Goal: Task Accomplishment & Management: Use online tool/utility

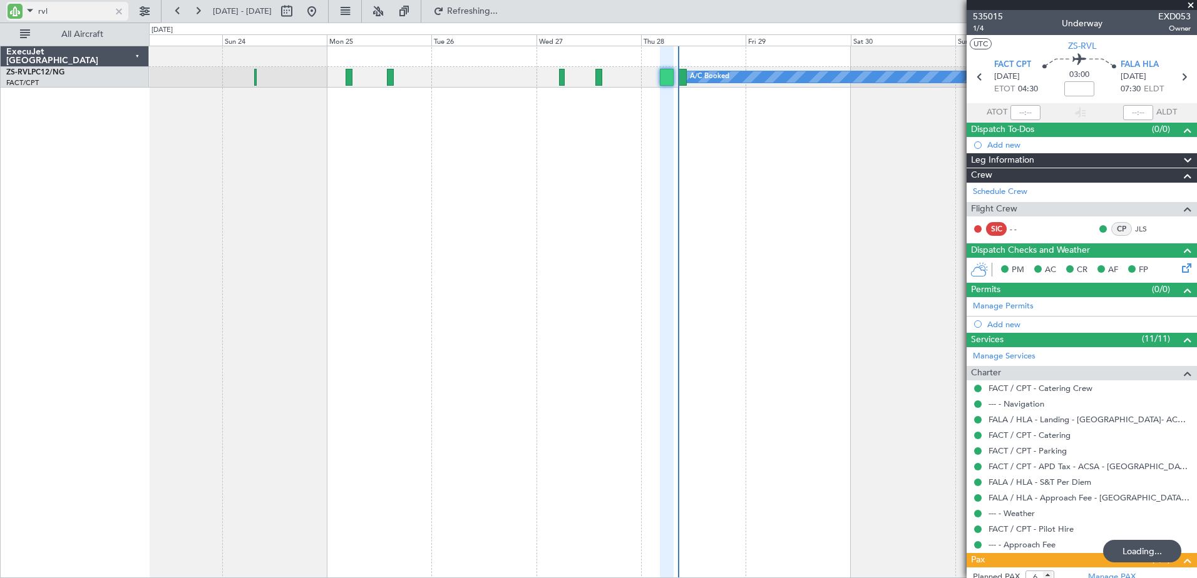
click at [44, 8] on input "rvl" at bounding box center [74, 11] width 72 height 19
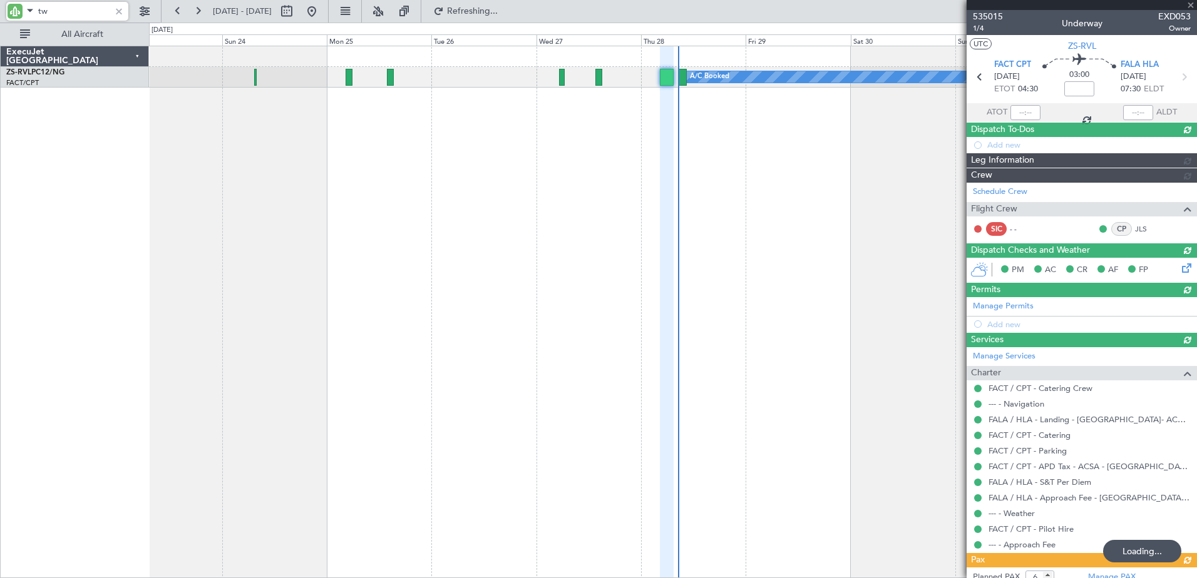
type input "twe"
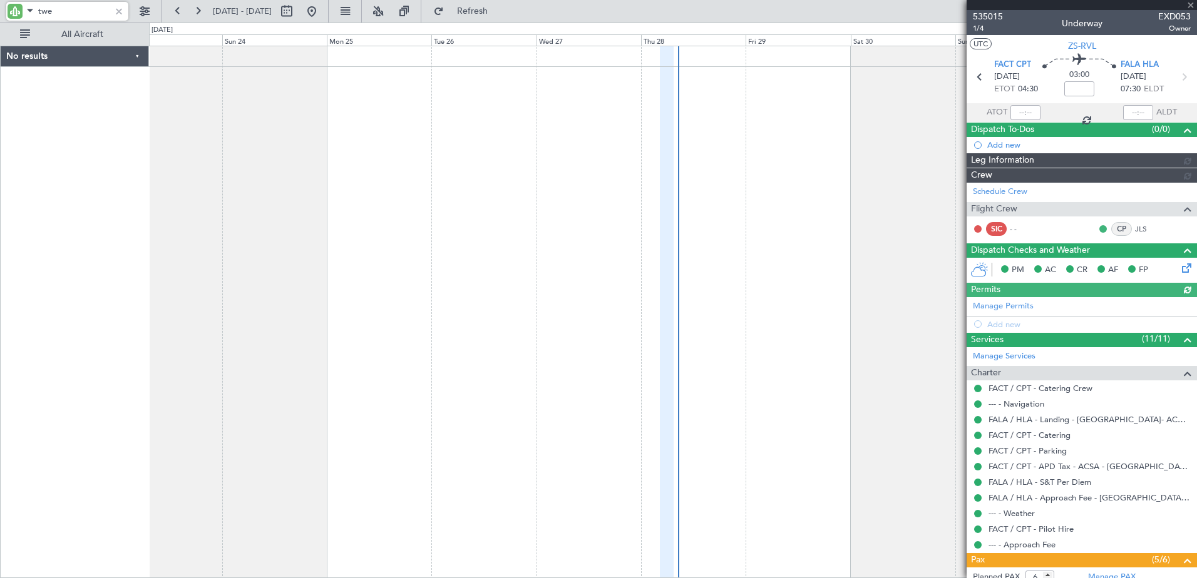
type input "04:21"
type input "07:25"
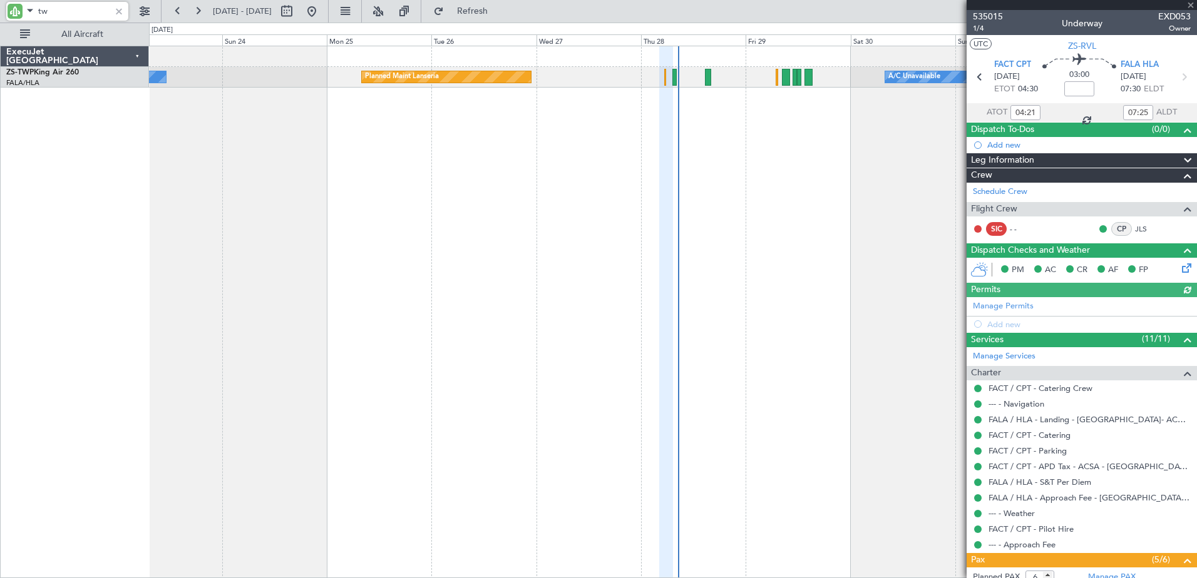
type input "twp"
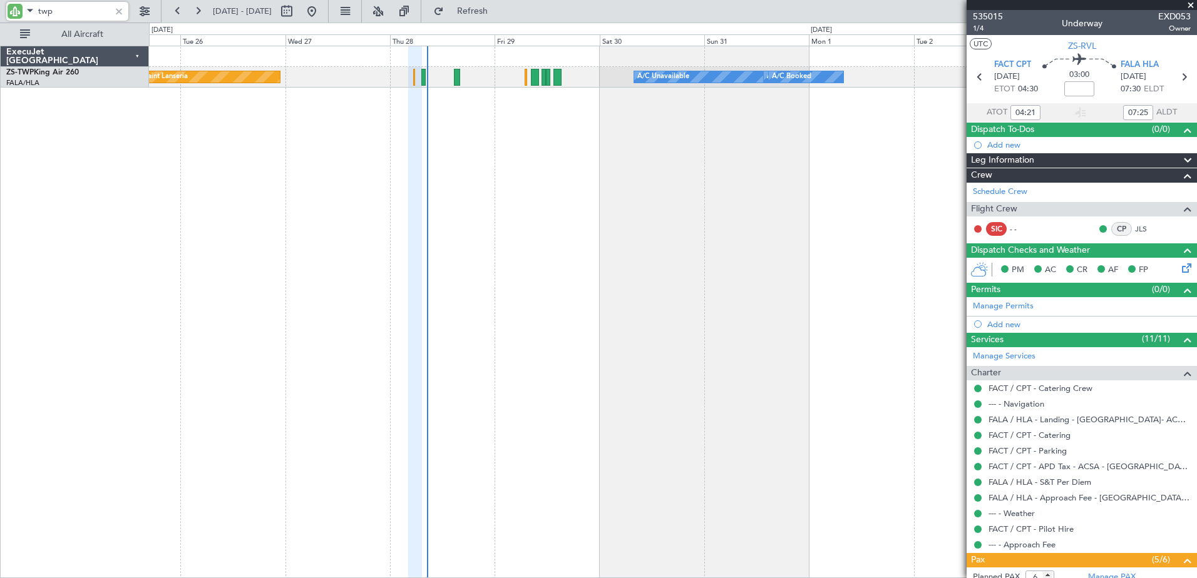
click at [530, 240] on div "Planned Maint Lanseria A/C Unavailable A/C Booked A/C Booked A/C Booked A/C Boo…" at bounding box center [673, 312] width 1048 height 533
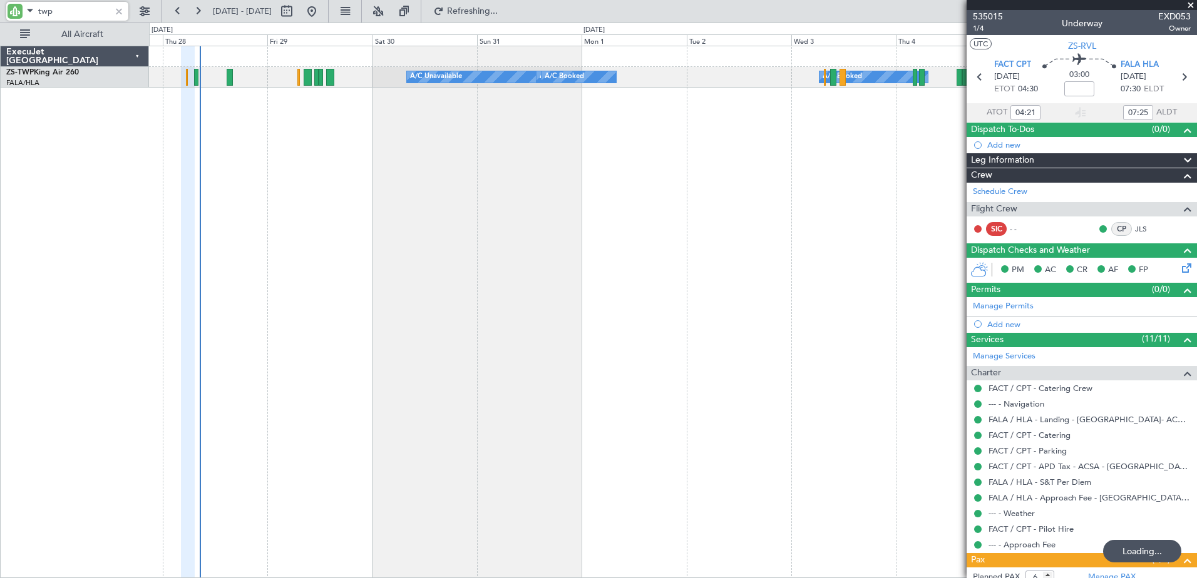
click at [576, 256] on div "A/C Unavailable A/C Booked A/C Booked A/C Booked A/C Booked Planned Maint Lanse…" at bounding box center [673, 312] width 1048 height 533
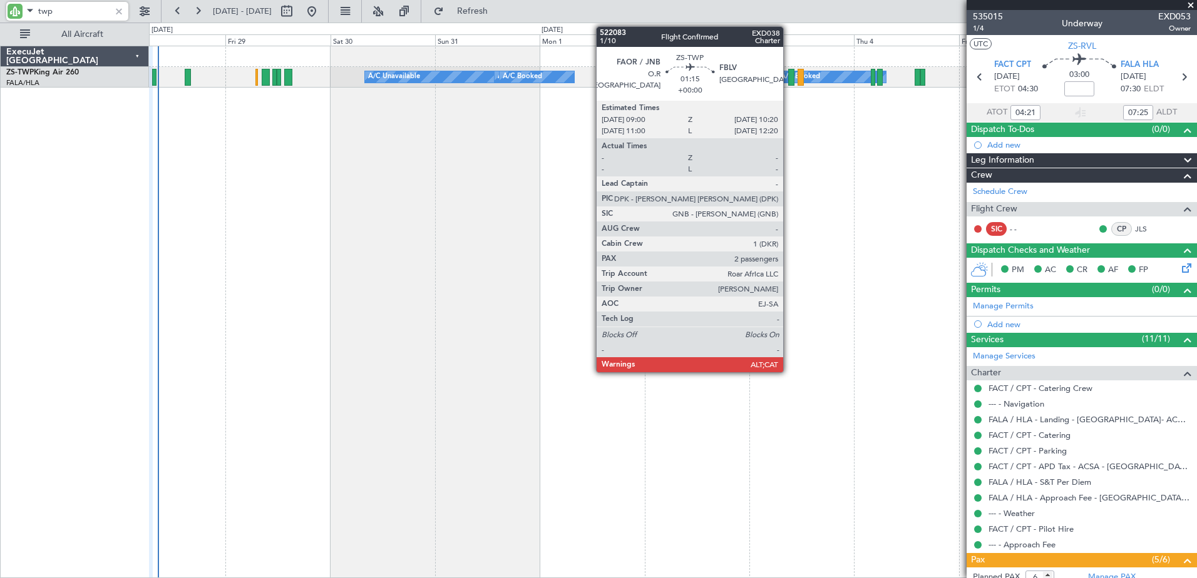
click at [789, 79] on div at bounding box center [791, 77] width 6 height 17
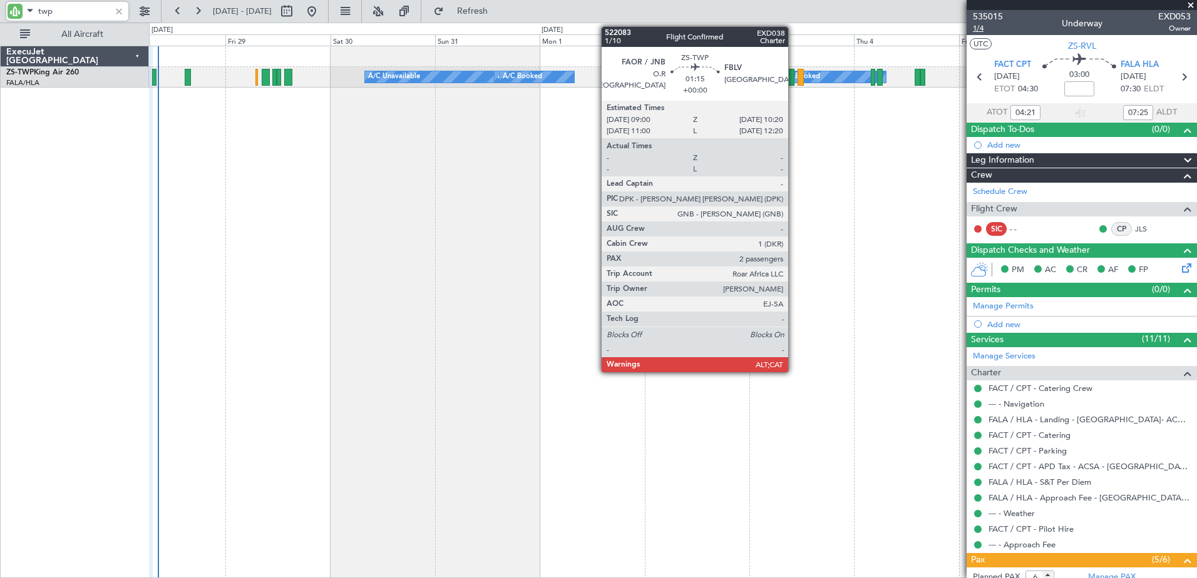
type input "06:21"
type input "09:25"
type input "04:21"
type input "07:25"
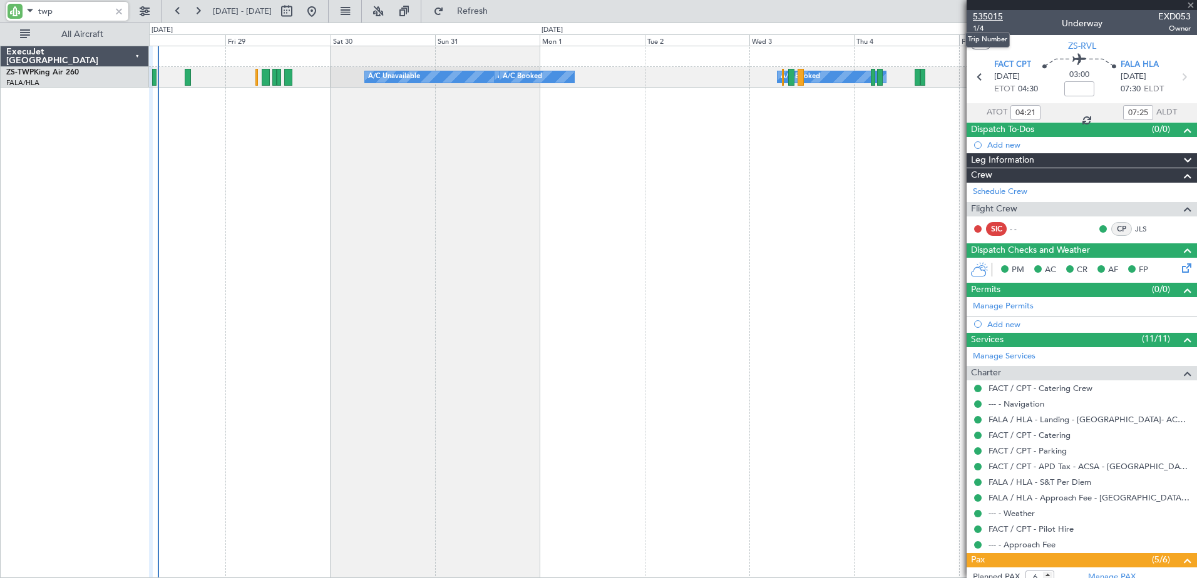
type input "2"
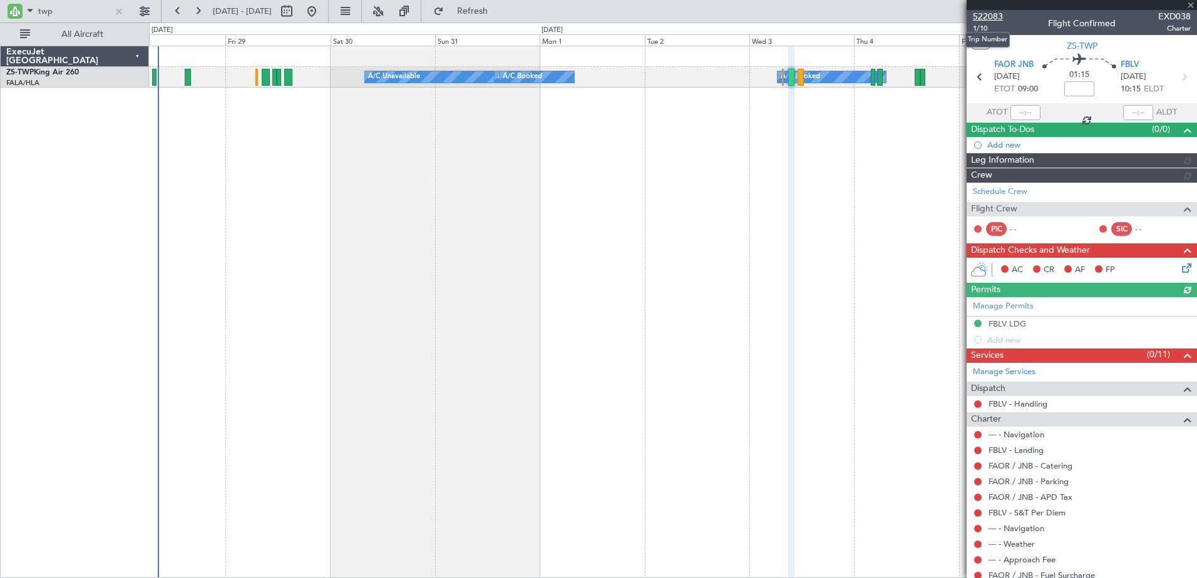
click at [990, 15] on span "522083" at bounding box center [988, 16] width 30 height 13
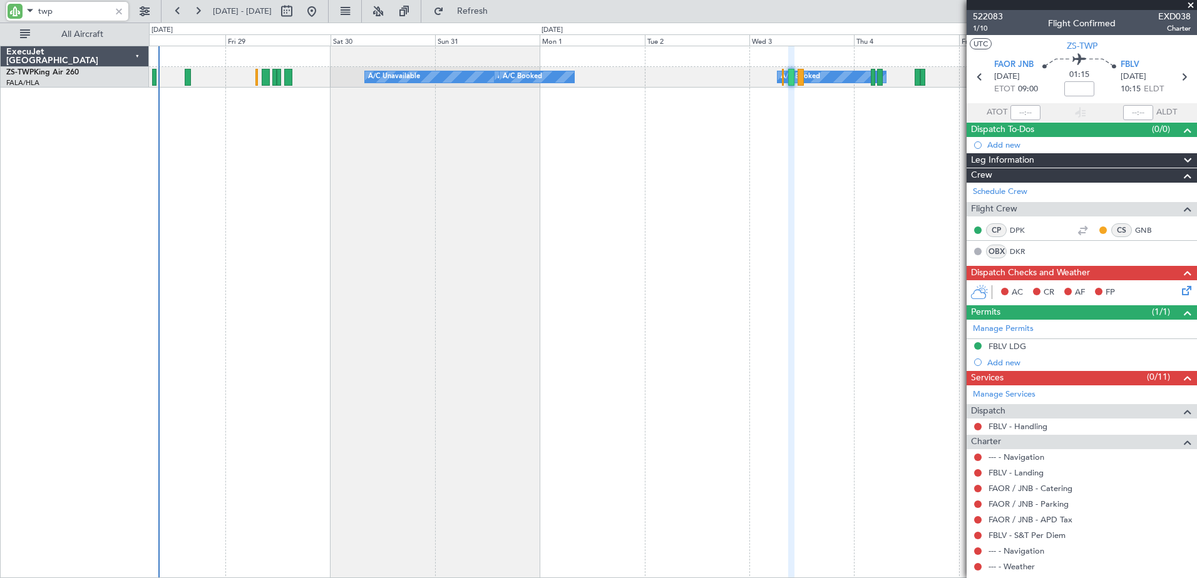
click at [43, 11] on input "twp" at bounding box center [74, 11] width 72 height 19
type input "fci"
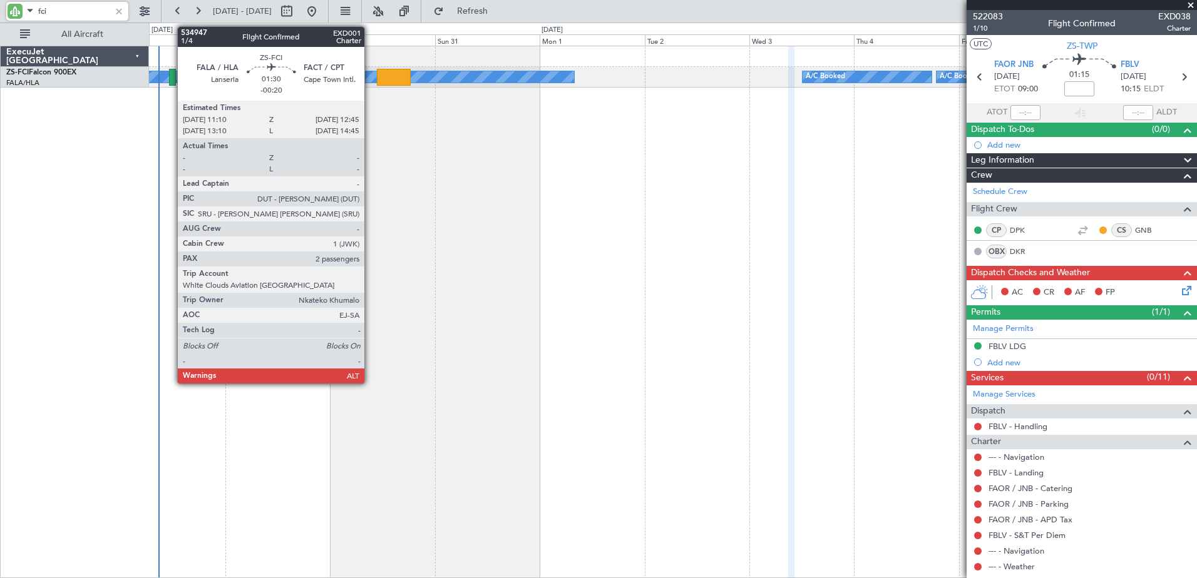
click at [171, 73] on div at bounding box center [173, 77] width 8 height 17
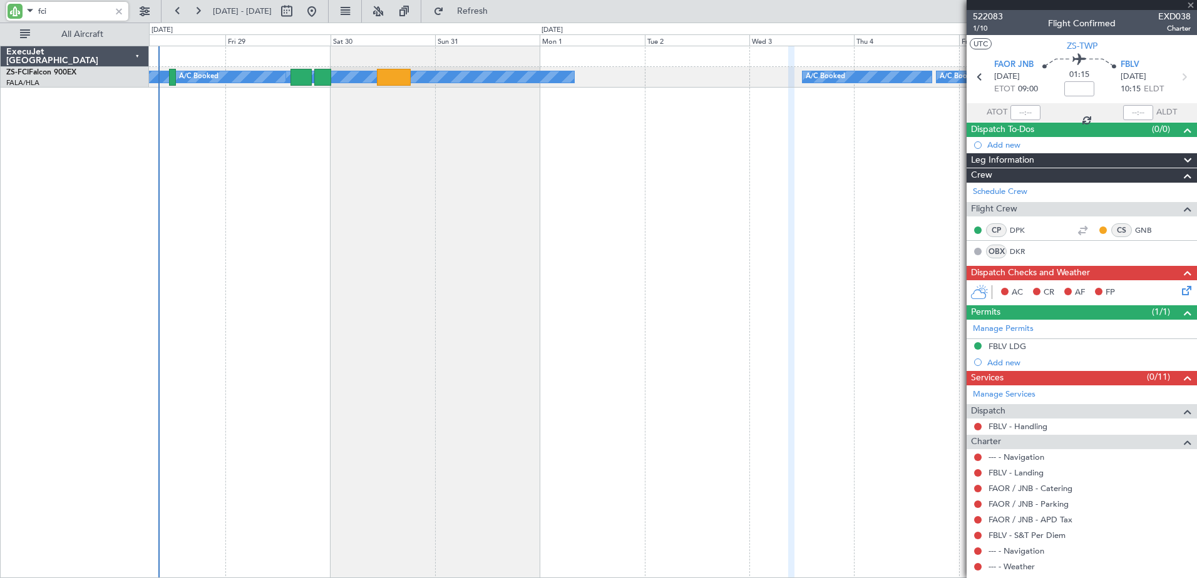
type input "-00:20"
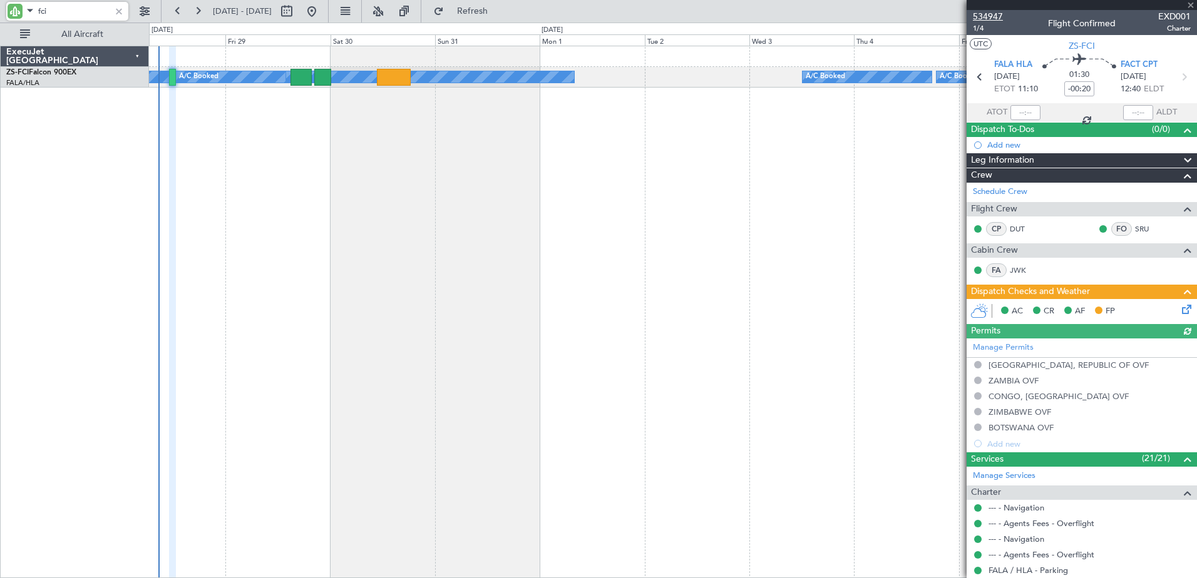
type input "fci"
click at [988, 13] on span "534947" at bounding box center [988, 16] width 30 height 13
